Goal: Find specific page/section: Find specific page/section

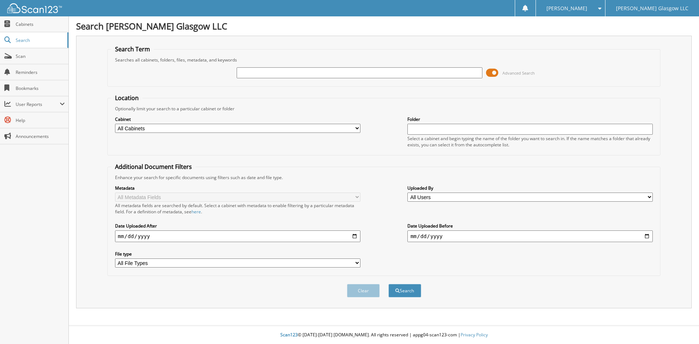
click at [284, 75] on input "text" at bounding box center [359, 72] width 245 height 11
type input "6096959"
click at [491, 71] on span at bounding box center [492, 72] width 12 height 11
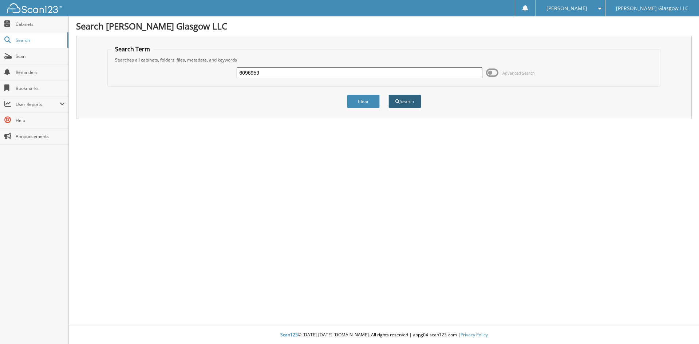
click at [413, 99] on button "Search" at bounding box center [405, 101] width 33 height 13
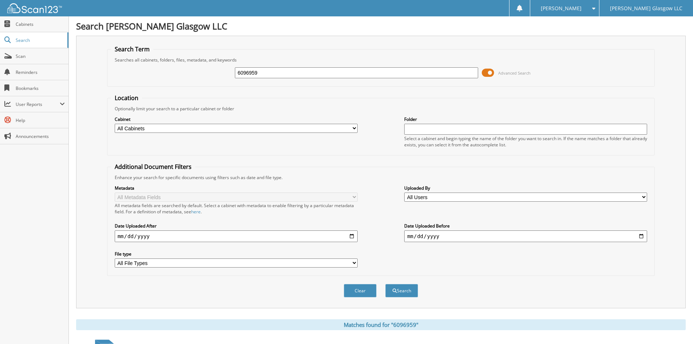
click at [491, 70] on span at bounding box center [488, 72] width 12 height 11
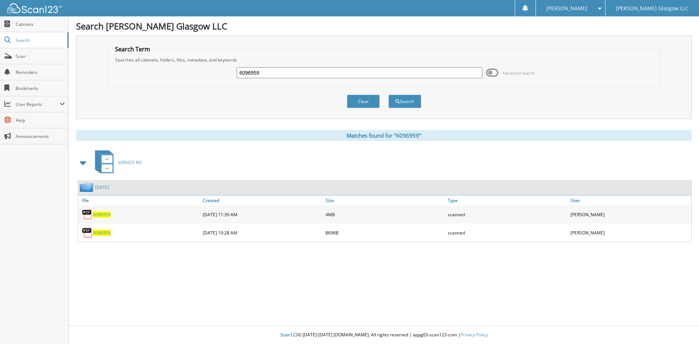
click at [97, 212] on span "6096959" at bounding box center [102, 215] width 18 height 6
click at [92, 236] on img at bounding box center [87, 232] width 11 height 11
click at [98, 233] on span "6096959" at bounding box center [102, 233] width 18 height 6
click at [359, 103] on button "Clear" at bounding box center [363, 101] width 33 height 13
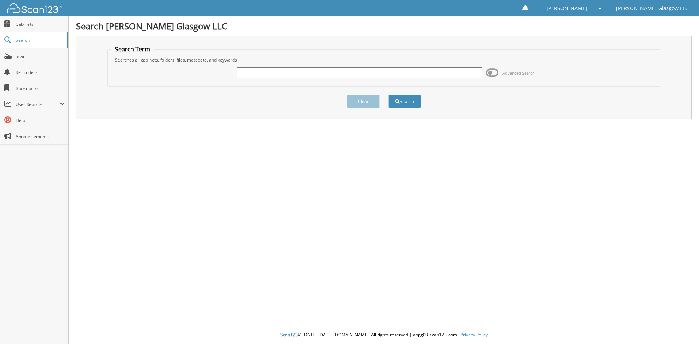
click at [362, 77] on input "text" at bounding box center [359, 72] width 245 height 11
type input "6094354"
click at [389, 95] on button "Search" at bounding box center [405, 101] width 33 height 13
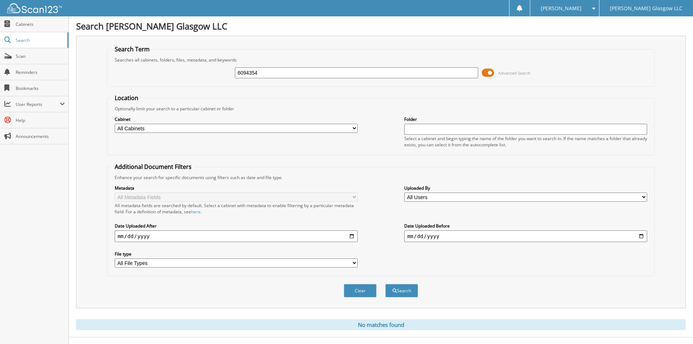
click at [486, 72] on span at bounding box center [488, 72] width 12 height 11
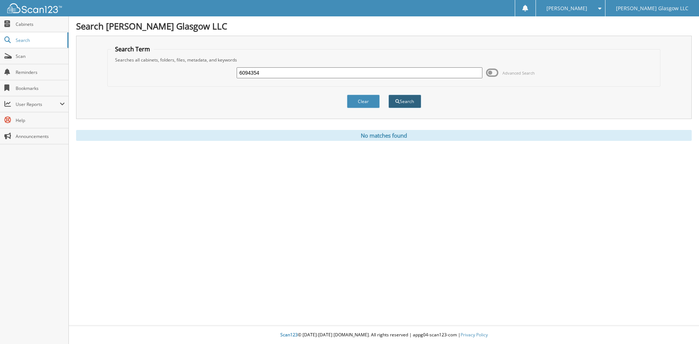
click at [401, 103] on button "Search" at bounding box center [405, 101] width 33 height 13
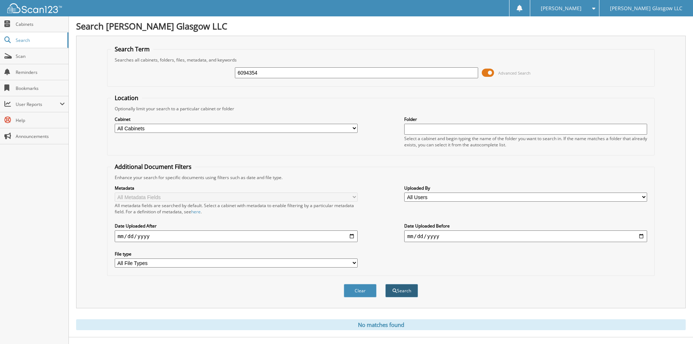
click at [405, 290] on button "Search" at bounding box center [401, 290] width 33 height 13
click at [488, 73] on span at bounding box center [488, 72] width 12 height 11
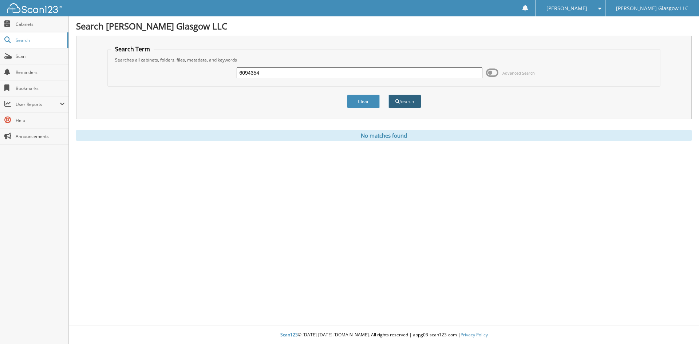
click at [408, 101] on button "Search" at bounding box center [405, 101] width 33 height 13
